Goal: Transaction & Acquisition: Obtain resource

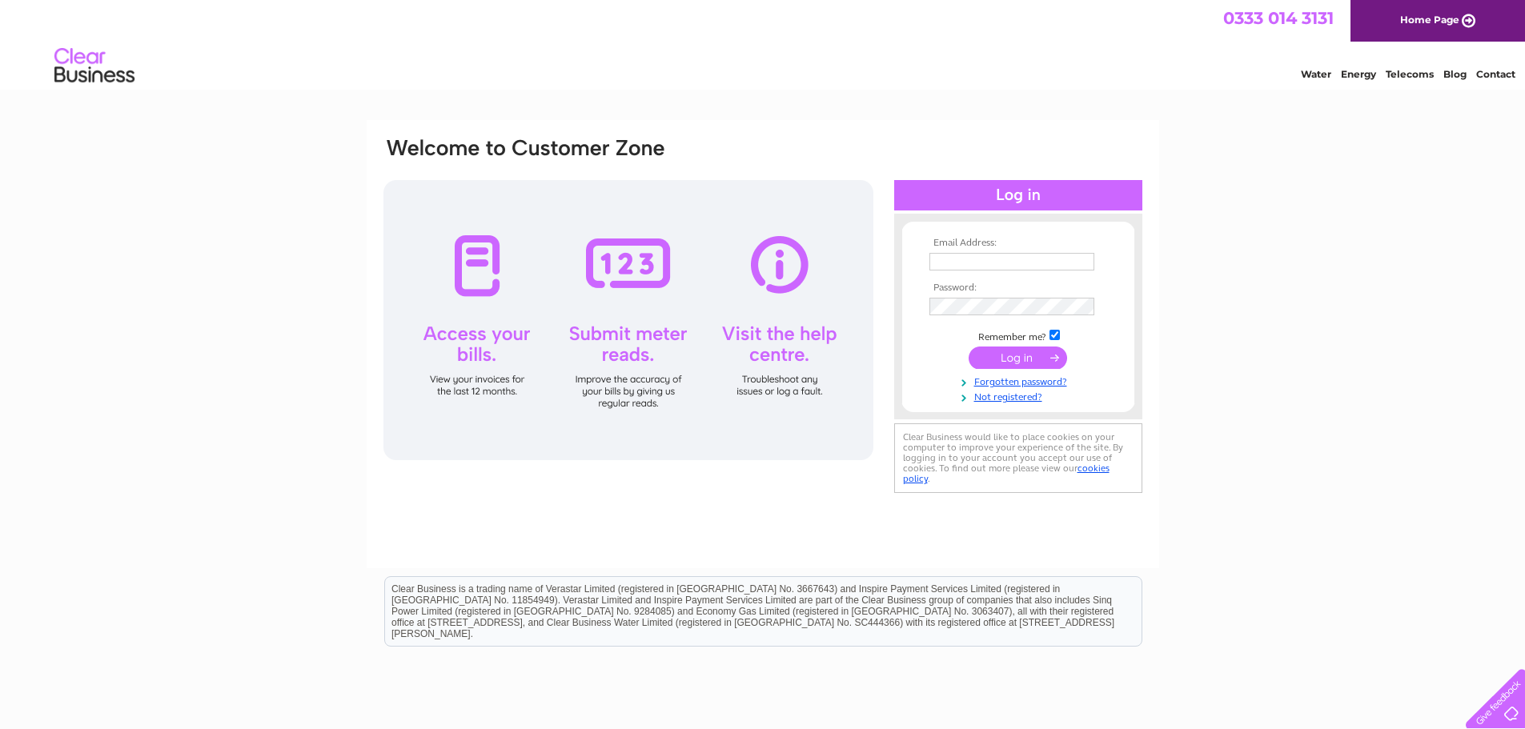
type input "[PERSON_NAME][EMAIL_ADDRESS][DOMAIN_NAME]"
click at [1012, 359] on input "submit" at bounding box center [1017, 358] width 98 height 22
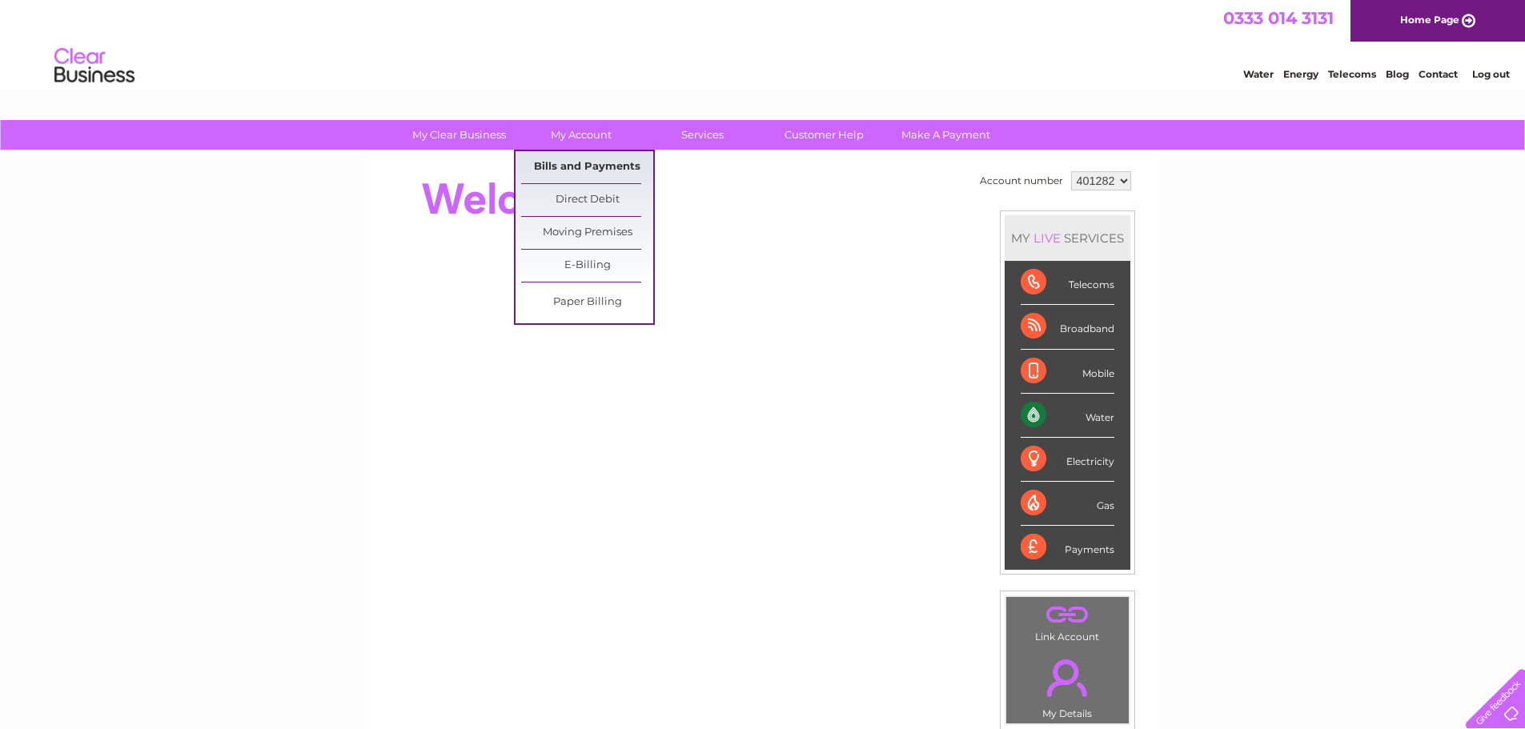
click at [565, 158] on link "Bills and Payments" at bounding box center [587, 167] width 132 height 32
click at [579, 167] on link "Bills and Payments" at bounding box center [587, 167] width 132 height 32
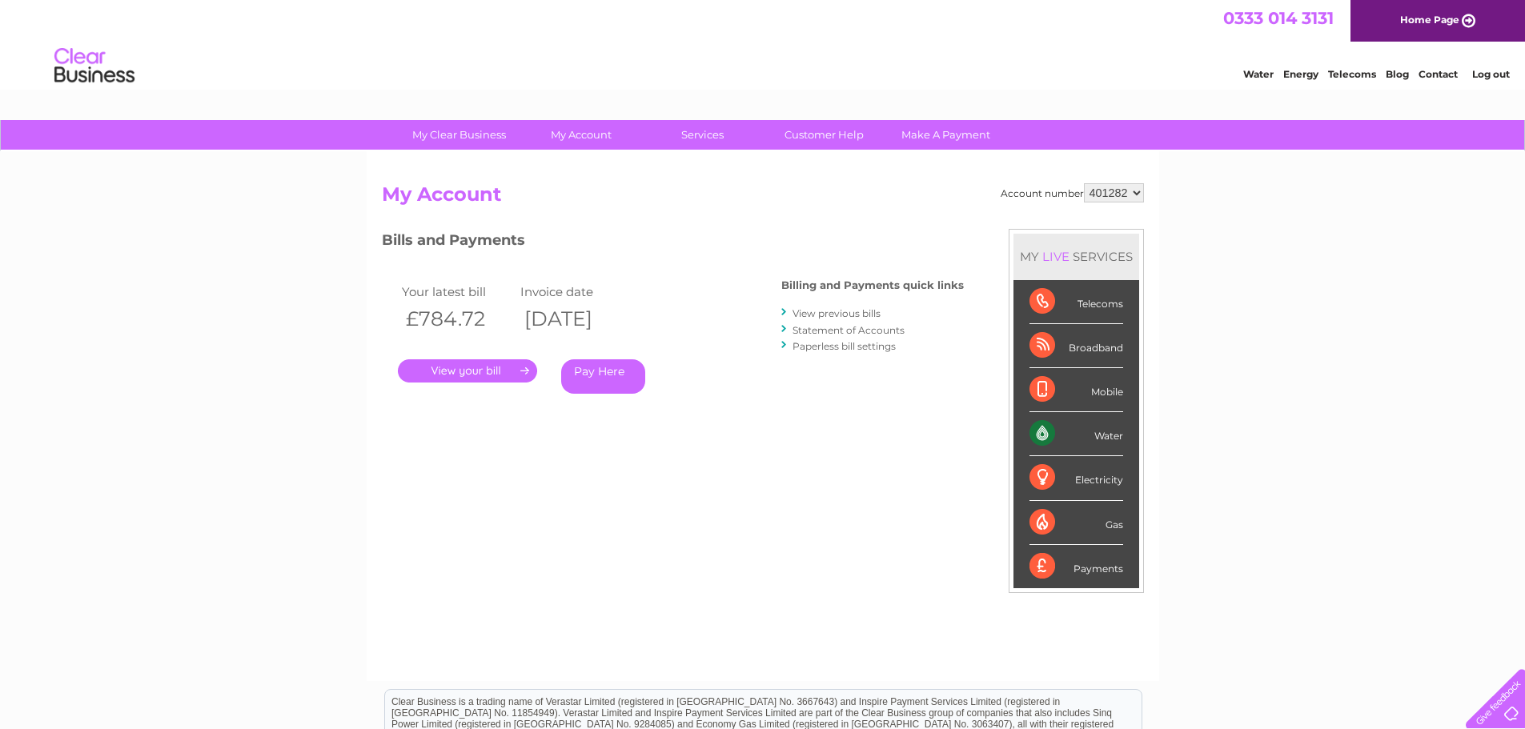
click at [471, 369] on link "." at bounding box center [467, 370] width 139 height 23
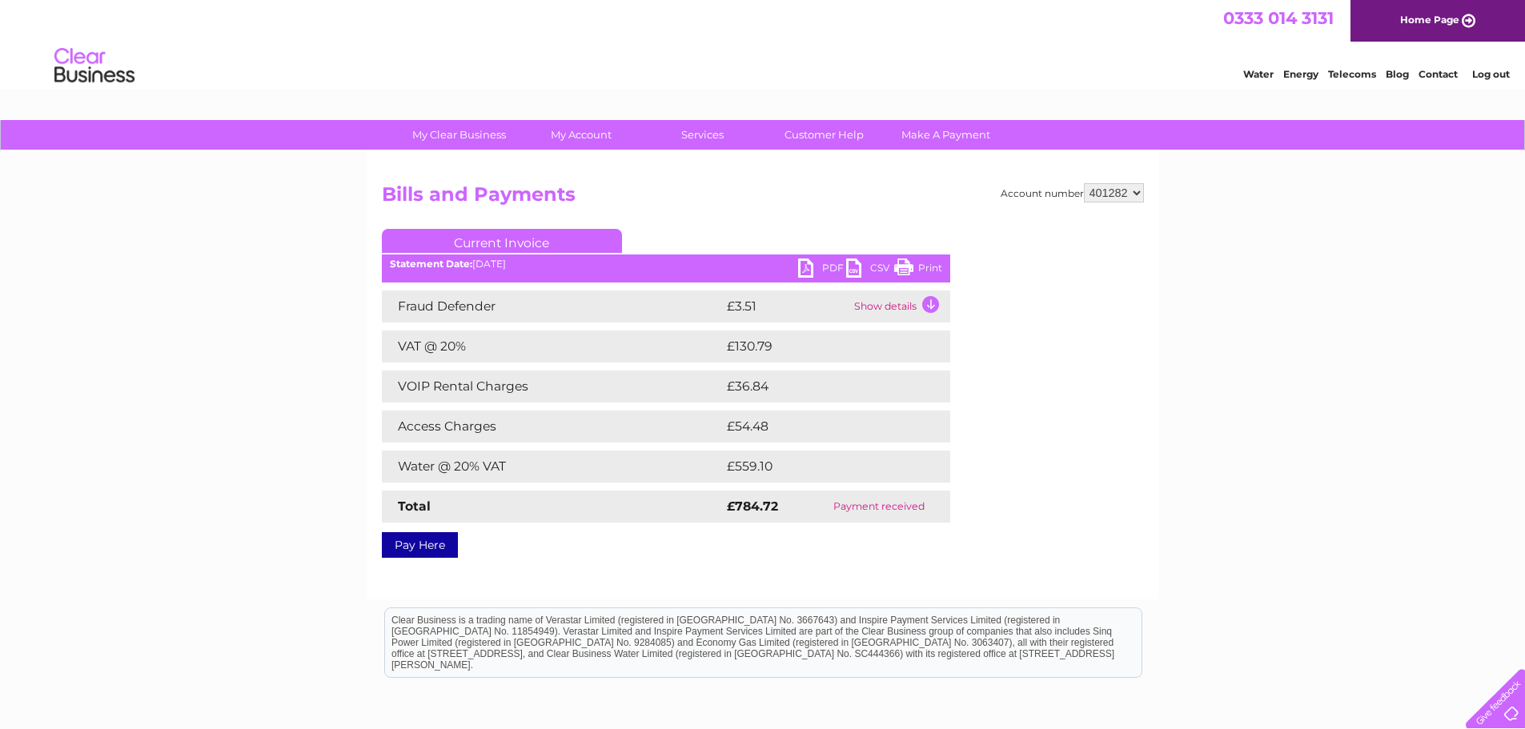
click at [813, 263] on link "PDF" at bounding box center [822, 270] width 48 height 23
